Goal: Transaction & Acquisition: Book appointment/travel/reservation

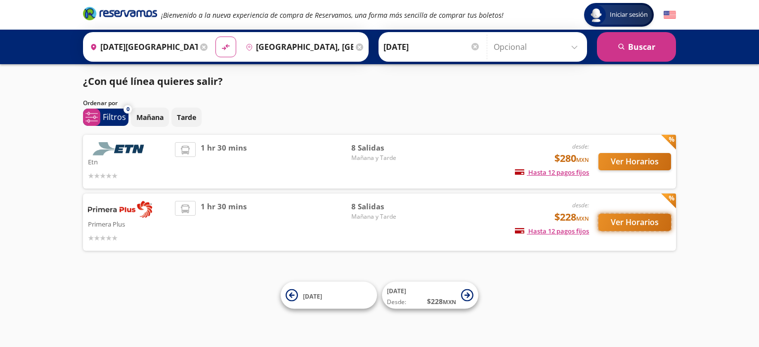
click at [629, 221] on button "Ver Horarios" at bounding box center [634, 222] width 73 height 17
click at [625, 161] on button "Ver Horarios" at bounding box center [634, 161] width 73 height 17
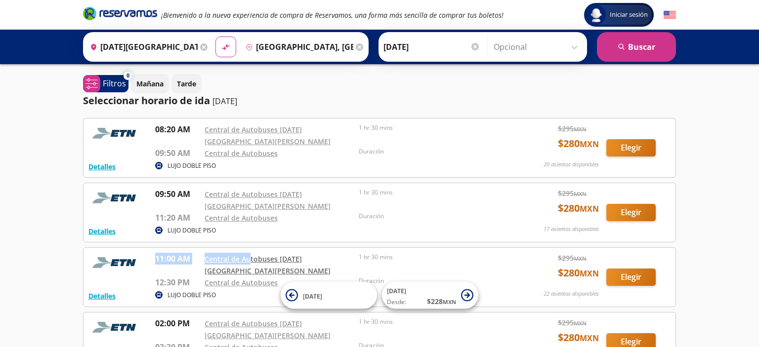
drag, startPoint x: 152, startPoint y: 246, endPoint x: 251, endPoint y: 243, distance: 98.8
click at [251, 253] on div "Detalles LUJO DOBLE PISO 11:00 AM Central de Autobuses [DATE][GEOGRAPHIC_DATA][…" at bounding box center [379, 277] width 582 height 49
click at [248, 225] on div "LUJO DOBLE PISO" at bounding box center [331, 231] width 352 height 12
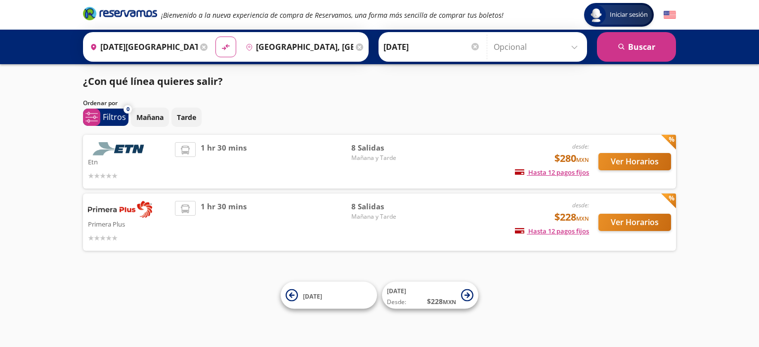
click at [362, 210] on span "8 Salidas" at bounding box center [385, 206] width 69 height 11
click at [641, 224] on button "Ver Horarios" at bounding box center [634, 222] width 73 height 17
